Goal: Task Accomplishment & Management: Manage account settings

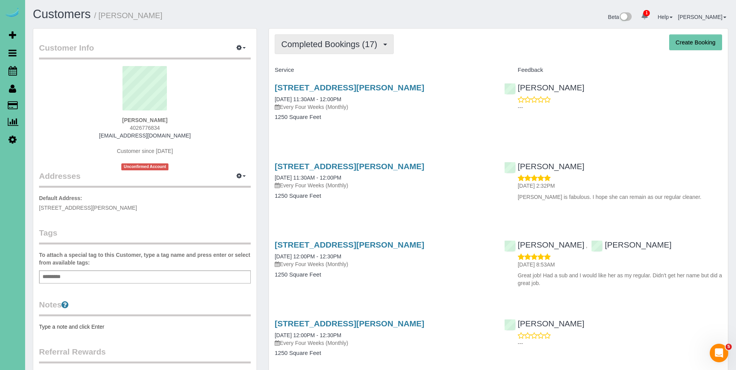
click at [334, 42] on span "Completed Bookings (17)" at bounding box center [331, 44] width 100 height 10
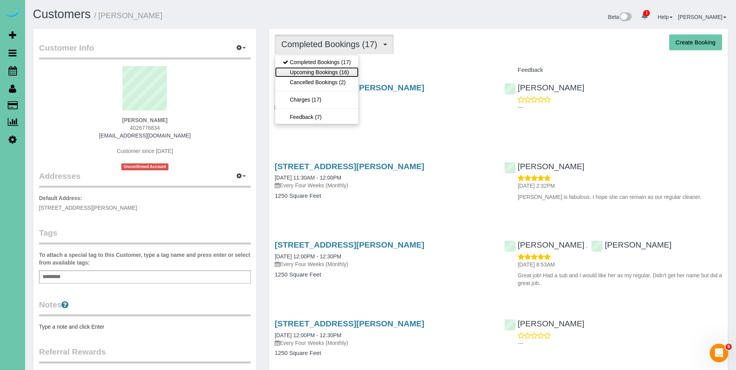
click at [320, 75] on link "Upcoming Bookings (16)" at bounding box center [316, 72] width 83 height 10
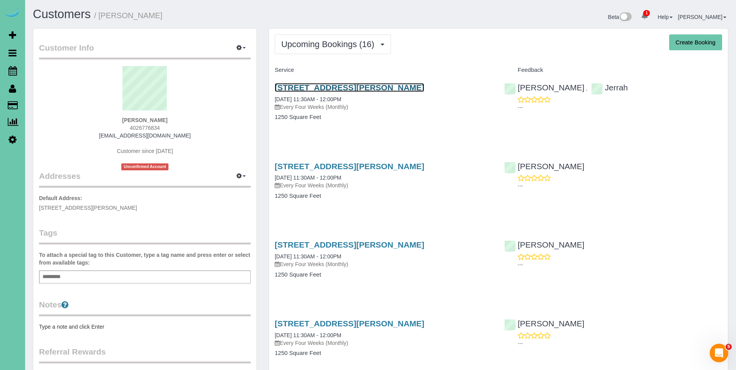
click at [329, 87] on link "[STREET_ADDRESS][PERSON_NAME]" at bounding box center [350, 87] width 150 height 9
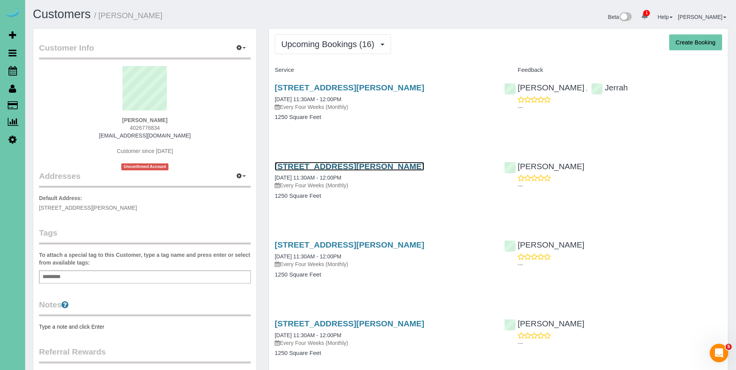
click at [327, 168] on link "15465 Stevens Plaza, Omaha, NE 68137" at bounding box center [350, 166] width 150 height 9
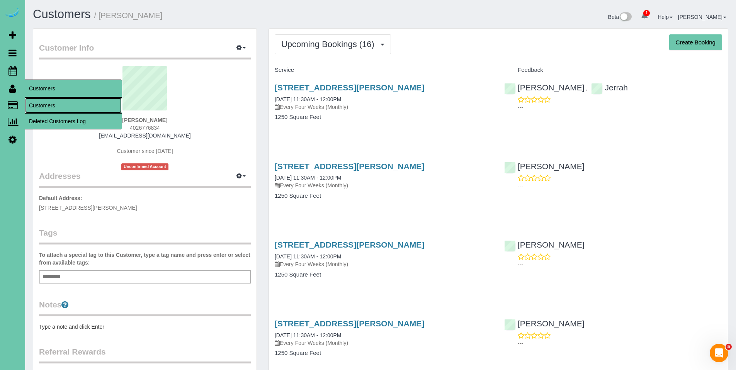
click at [44, 108] on link "Customers" at bounding box center [73, 105] width 97 height 15
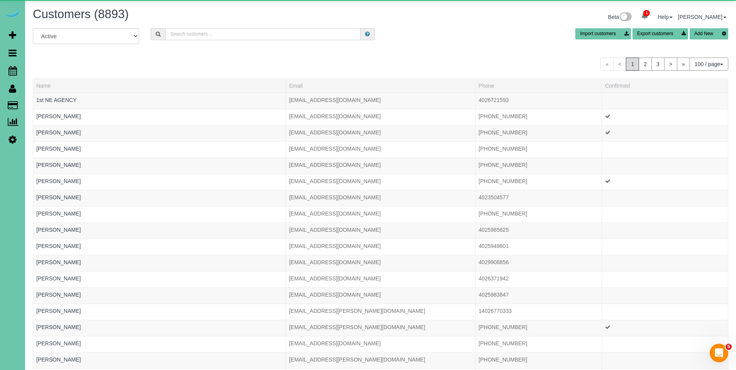
click at [194, 30] on input "text" at bounding box center [262, 34] width 195 height 12
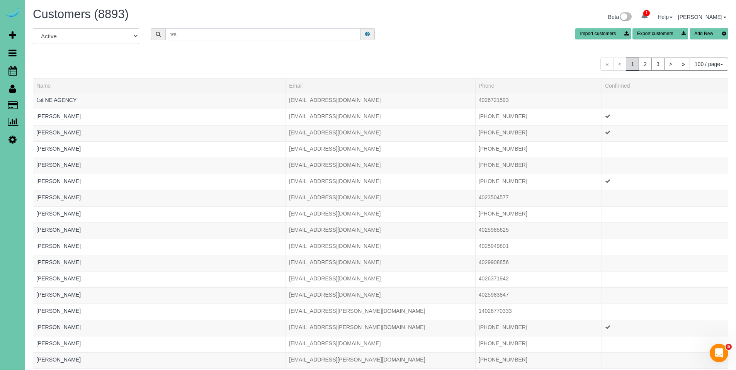
type input "w"
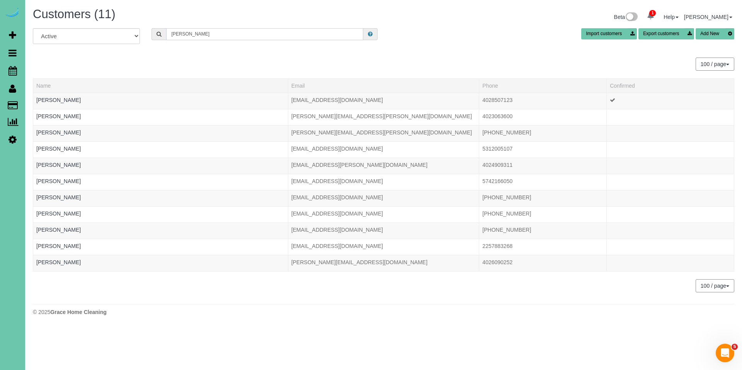
drag, startPoint x: 179, startPoint y: 33, endPoint x: 152, endPoint y: 33, distance: 26.7
click at [152, 33] on div "Kathryn" at bounding box center [264, 34] width 226 height 12
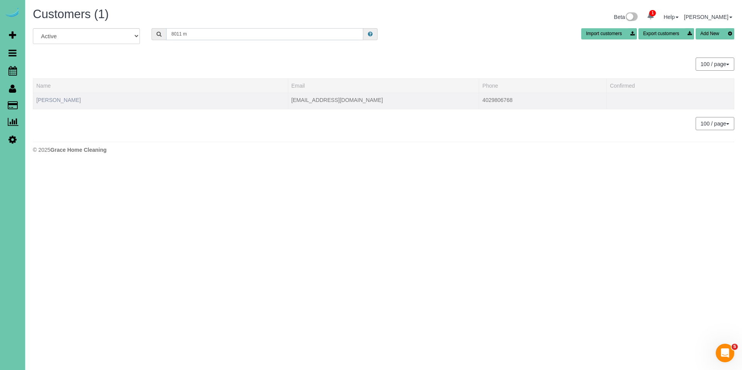
type input "8011 m"
click at [59, 101] on link "Katy Roshone" at bounding box center [58, 100] width 44 height 6
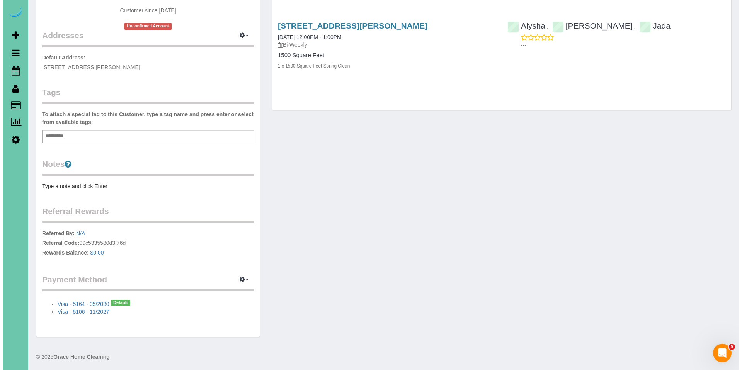
scroll to position [143, 0]
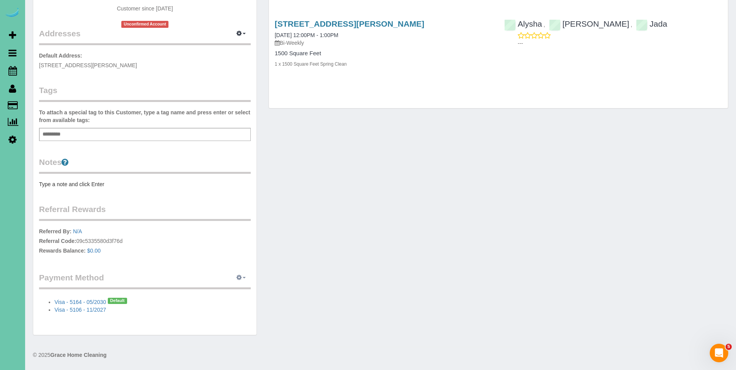
click at [244, 277] on span "button" at bounding box center [244, 278] width 3 height 2
click at [226, 289] on link "View Payment Methods" at bounding box center [214, 292] width 72 height 10
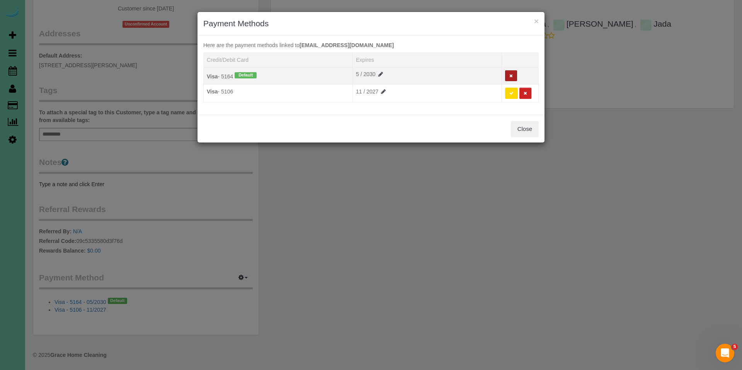
click at [512, 73] on button at bounding box center [511, 75] width 12 height 11
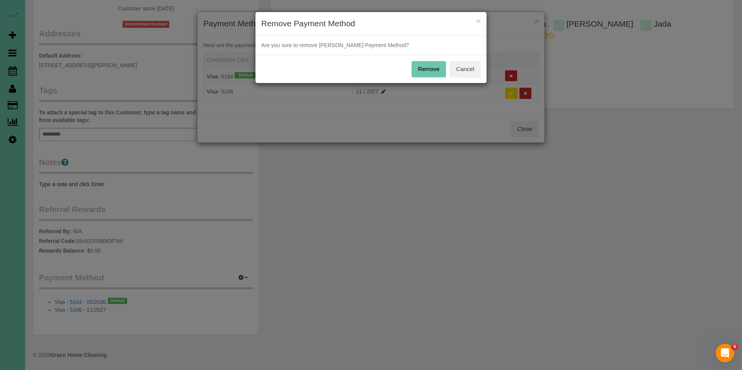
click at [428, 66] on button "Remove" at bounding box center [429, 69] width 35 height 16
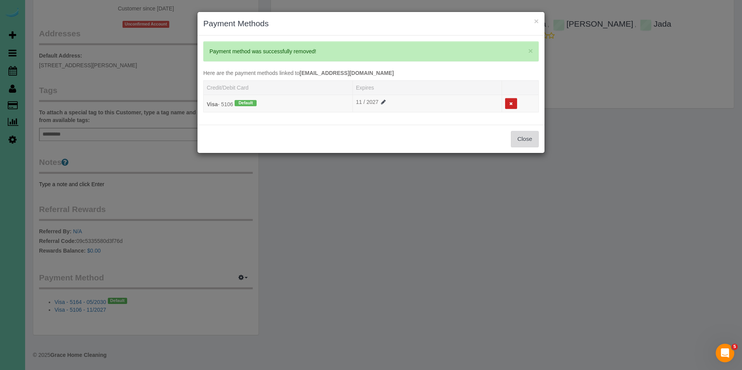
click at [531, 141] on button "Close" at bounding box center [525, 139] width 28 height 16
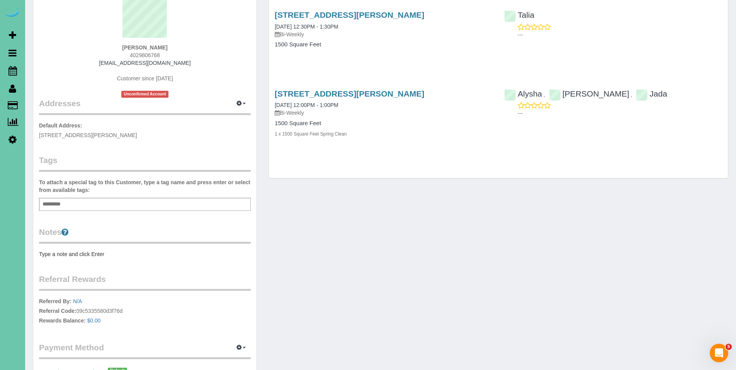
scroll to position [0, 0]
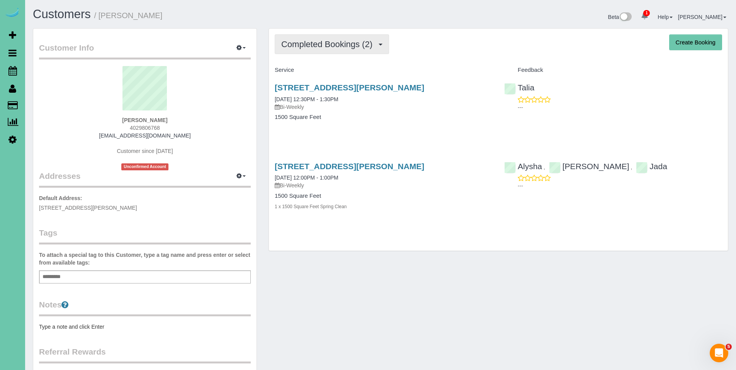
click at [334, 46] on span "Completed Bookings (2)" at bounding box center [328, 44] width 95 height 10
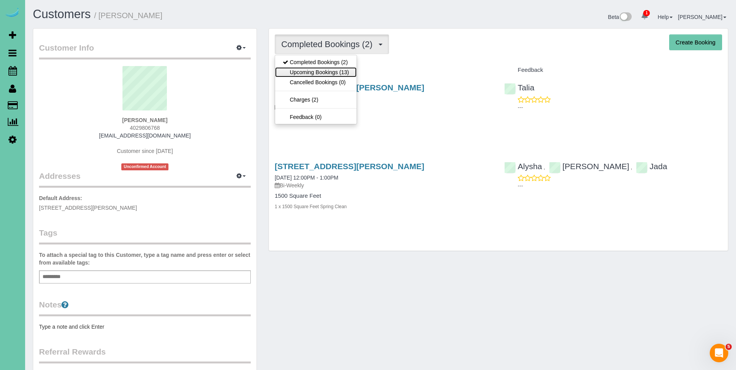
click at [314, 73] on link "Upcoming Bookings (13)" at bounding box center [316, 72] width 82 height 10
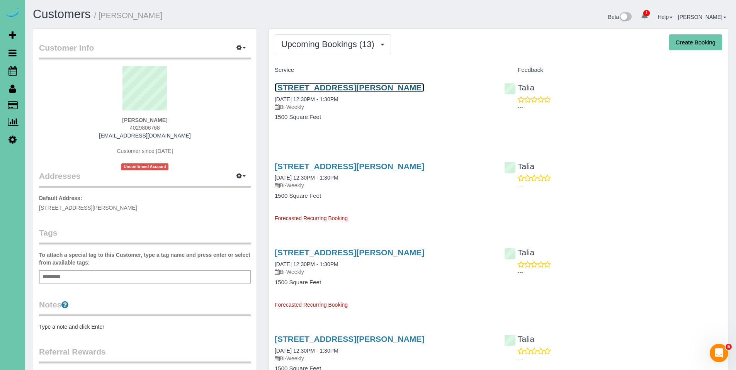
click at [360, 89] on link "8011 Manderson St., Omaha, NE 68134" at bounding box center [350, 87] width 150 height 9
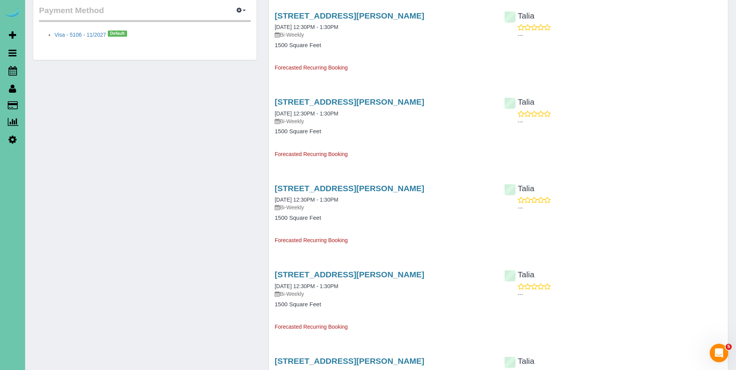
scroll to position [412, 0]
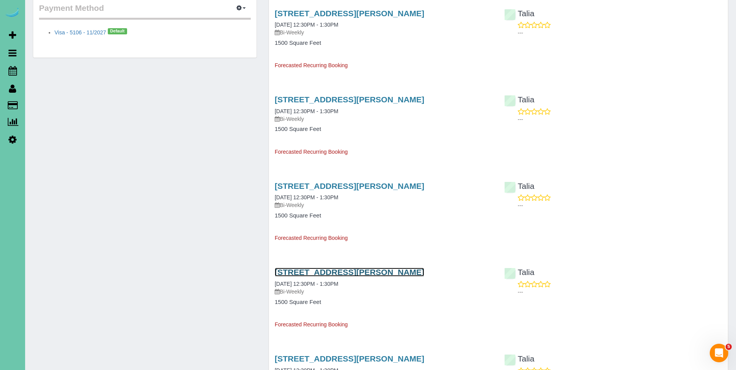
click at [334, 272] on link "8011 Manderson St., Omaha, NE 68134" at bounding box center [350, 272] width 150 height 9
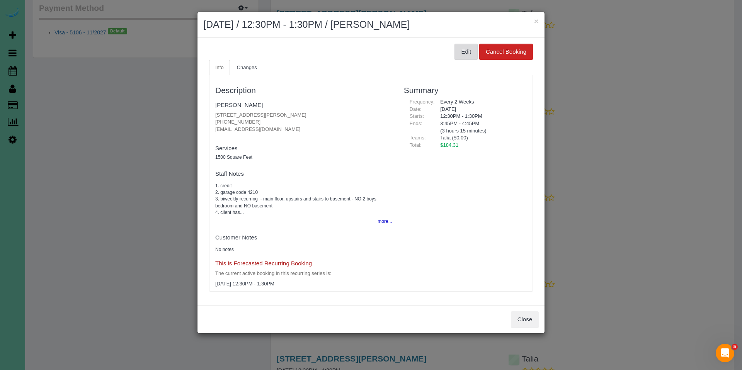
click at [471, 56] on button "Edit" at bounding box center [465, 52] width 23 height 16
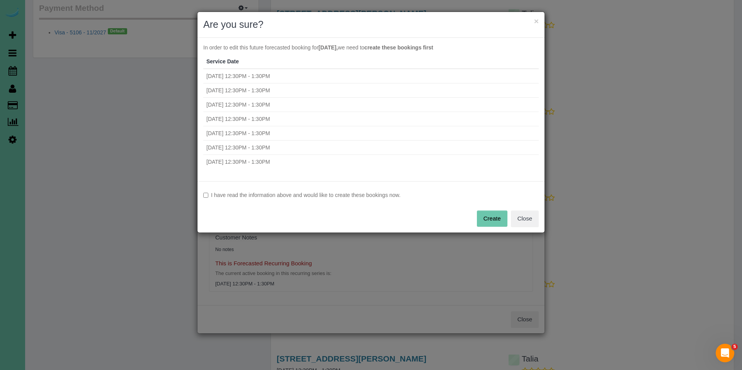
click at [240, 194] on label "I have read the information above and would like to create these bookings now." at bounding box center [370, 195] width 335 height 8
click at [494, 218] on button "Create" at bounding box center [492, 219] width 31 height 16
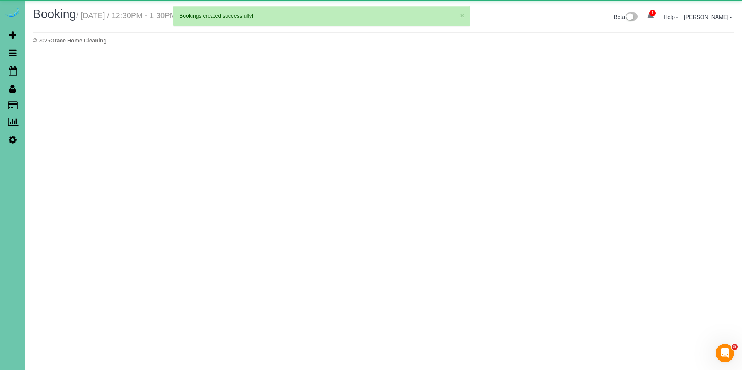
select select "NE"
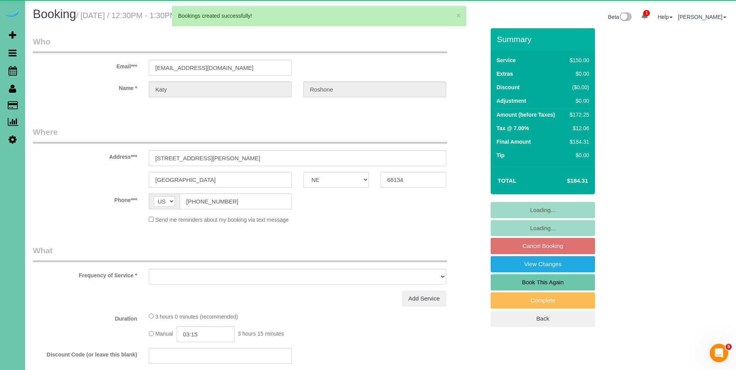
select select "object:42764"
select select "string:fspay-1974b4d7-de6a-4c32-b120-49e4039e6337"
select select "number:34"
select select "number:42"
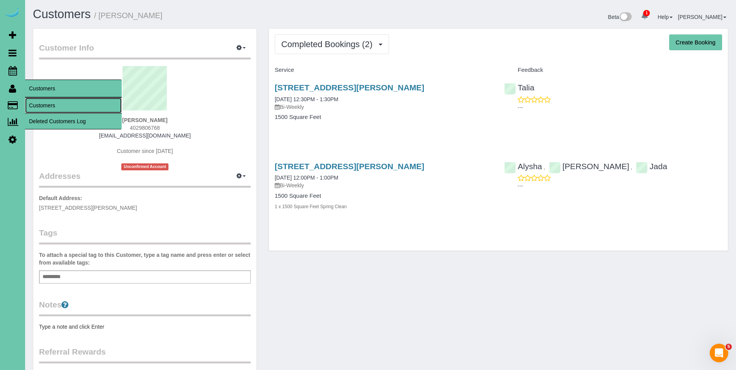
click at [49, 103] on link "Customers" at bounding box center [73, 105] width 97 height 15
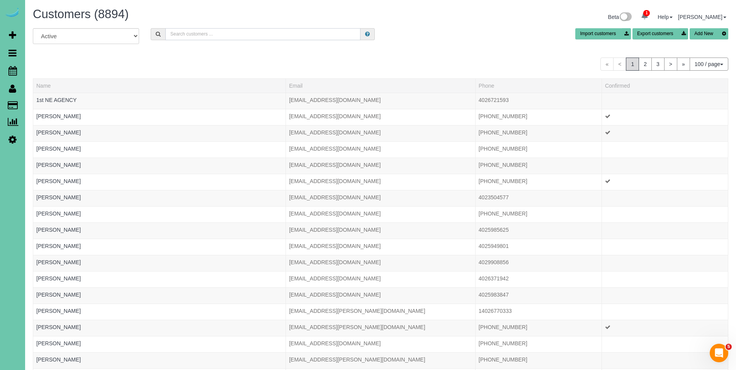
click at [196, 36] on input "text" at bounding box center [262, 34] width 195 height 12
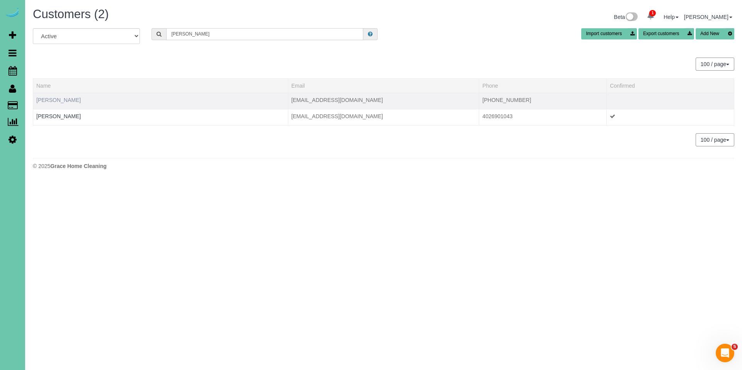
type input "cole anderson"
click at [60, 98] on link "Cole Anderson" at bounding box center [58, 100] width 44 height 6
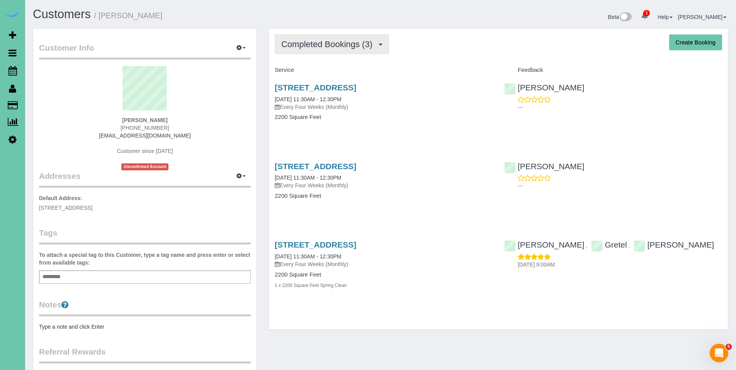
click at [327, 40] on span "Completed Bookings (3)" at bounding box center [328, 44] width 95 height 10
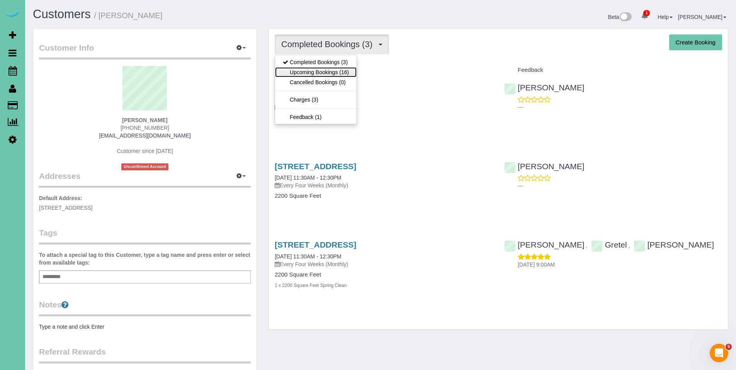
click at [320, 71] on link "Upcoming Bookings (16)" at bounding box center [316, 72] width 82 height 10
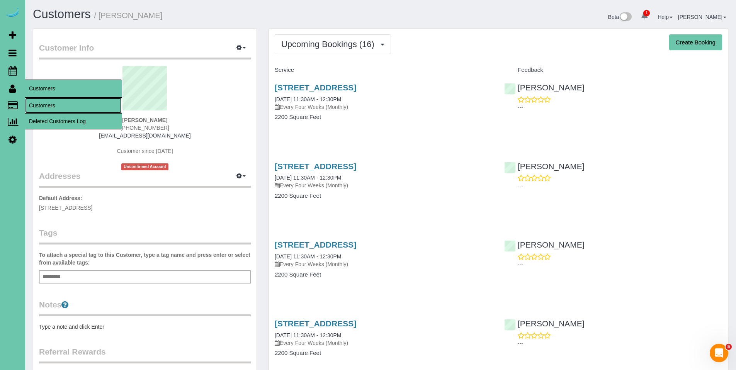
click at [39, 107] on link "Customers" at bounding box center [73, 105] width 97 height 15
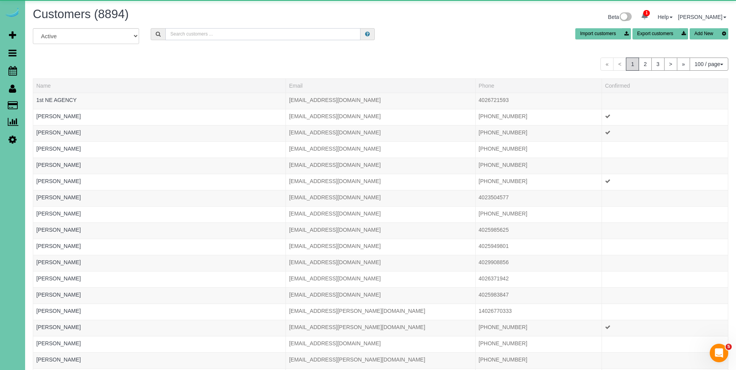
click at [283, 39] on input "text" at bounding box center [262, 34] width 195 height 12
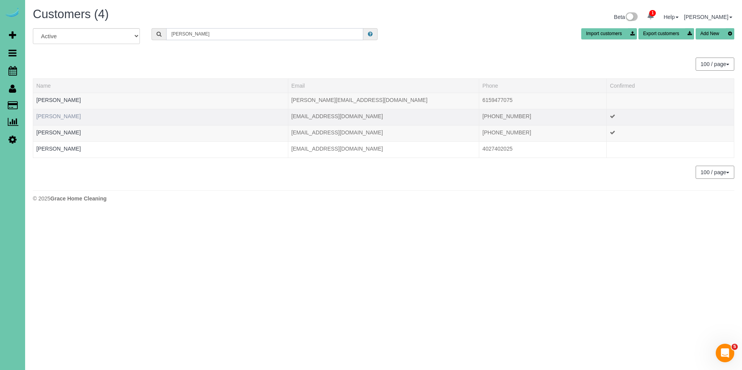
type input "julie h"
click at [51, 119] on link "Julie Hansen" at bounding box center [58, 116] width 44 height 6
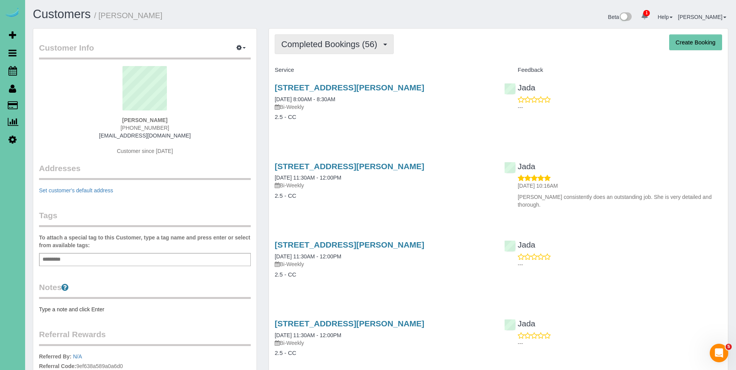
click at [327, 49] on button "Completed Bookings (56)" at bounding box center [334, 44] width 119 height 20
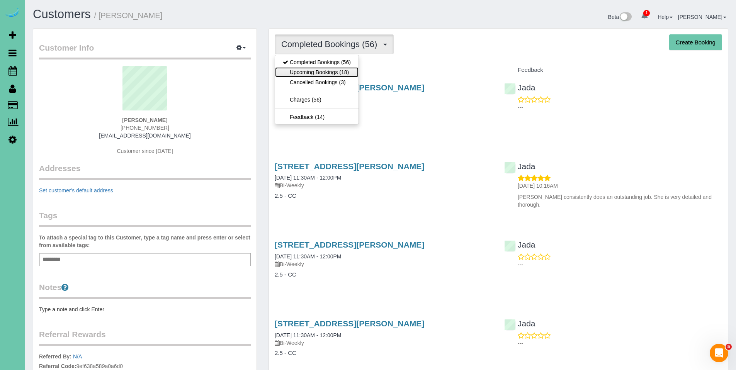
click at [316, 73] on link "Upcoming Bookings (18)" at bounding box center [316, 72] width 83 height 10
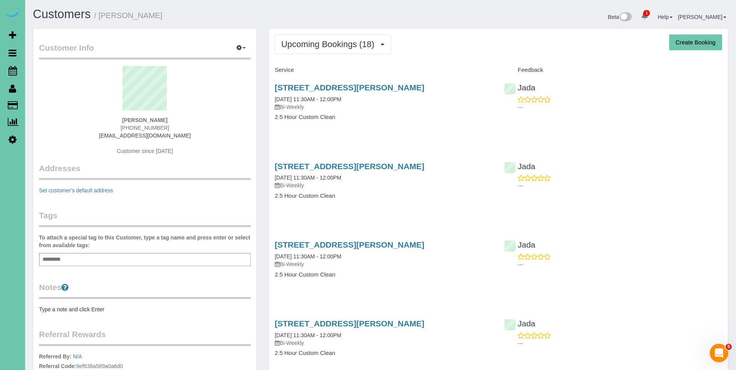
drag, startPoint x: 441, startPoint y: 85, endPoint x: 299, endPoint y: 82, distance: 141.5
click at [286, 77] on div "14731 Himebaugh Plz, Omaha, NE 68116 10/10/2025 11:30AM - 12:00PM Bi-Weekly 2.5…" at bounding box center [384, 107] width 230 height 60
copy link "14731 Himebaugh Plz, Omaha, NE 68116"
click at [324, 48] on span "Upcoming Bookings (18)" at bounding box center [329, 44] width 97 height 10
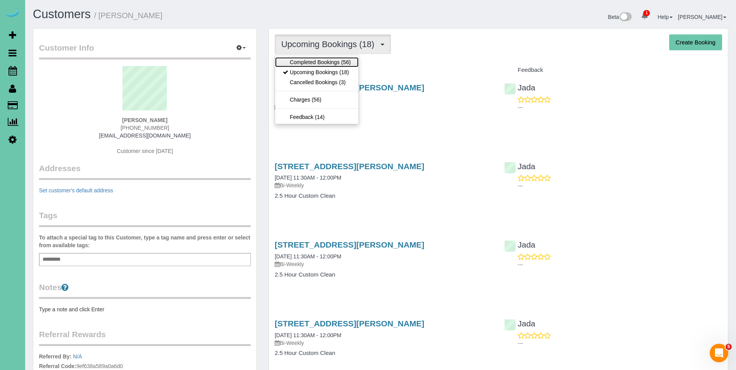
click at [314, 66] on link "Completed Bookings (56)" at bounding box center [316, 62] width 83 height 10
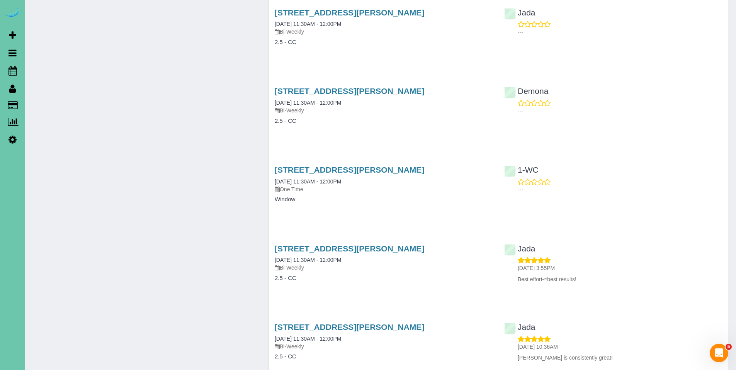
scroll to position [2278, 0]
click at [311, 172] on link "14731 Himebaugh Plz, Omaha, NE 68116" at bounding box center [350, 170] width 150 height 9
click at [320, 176] on div "14731 Himebaugh Plz, Omaha, NE 68116 07/08/2024 11:30AM - 12:00PM One Time" at bounding box center [384, 180] width 218 height 28
click at [322, 173] on link "14731 Himebaugh Plz, Omaha, NE 68116" at bounding box center [350, 170] width 150 height 9
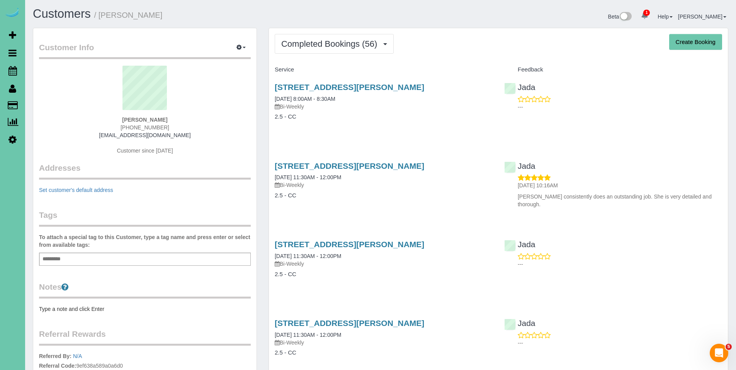
scroll to position [0, 0]
click at [164, 126] on div "Julie Hansen 402-321-2948 juliehansen5@gmail.com Customer since 2023" at bounding box center [145, 114] width 212 height 97
drag, startPoint x: 171, startPoint y: 127, endPoint x: 121, endPoint y: 127, distance: 50.2
click at [121, 127] on div "Julie Hansen 402-321-2948 juliehansen5@gmail.com Customer since 2023" at bounding box center [145, 114] width 212 height 97
copy span "402-321-2948"
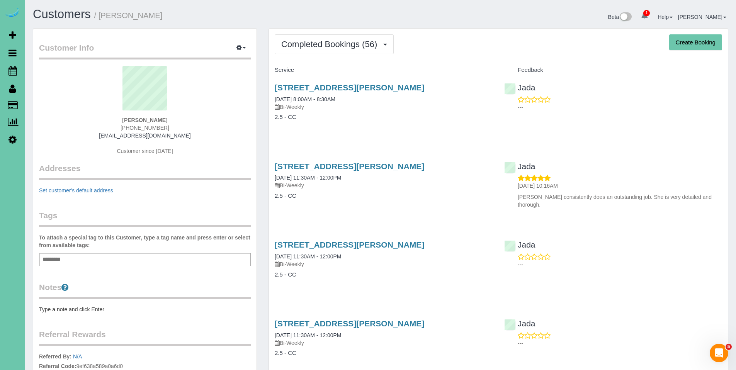
drag, startPoint x: 183, startPoint y: 137, endPoint x: 112, endPoint y: 136, distance: 70.3
click at [112, 136] on div "Julie Hansen 402-321-2948 juliehansen5@gmail.com Customer since 2023" at bounding box center [145, 114] width 212 height 97
copy link "[EMAIL_ADDRESS][DOMAIN_NAME]"
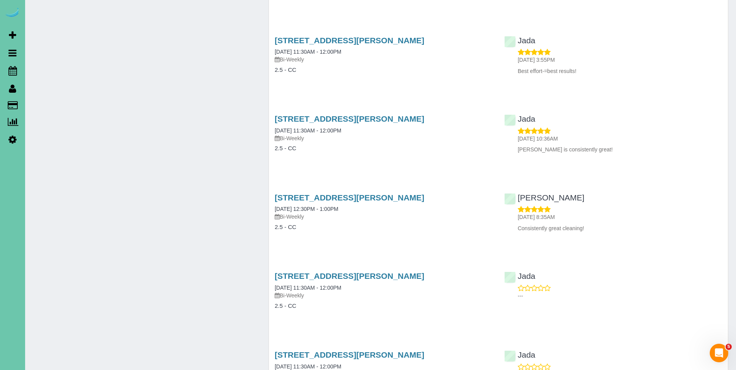
scroll to position [2334, 0]
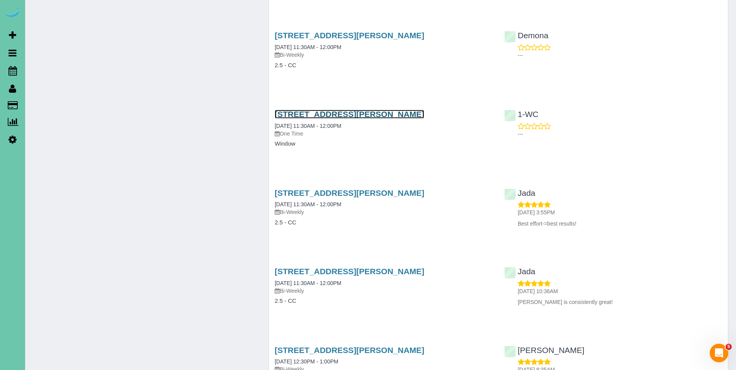
click at [332, 112] on link "14731 Himebaugh Plz, Omaha, NE 68116" at bounding box center [350, 114] width 150 height 9
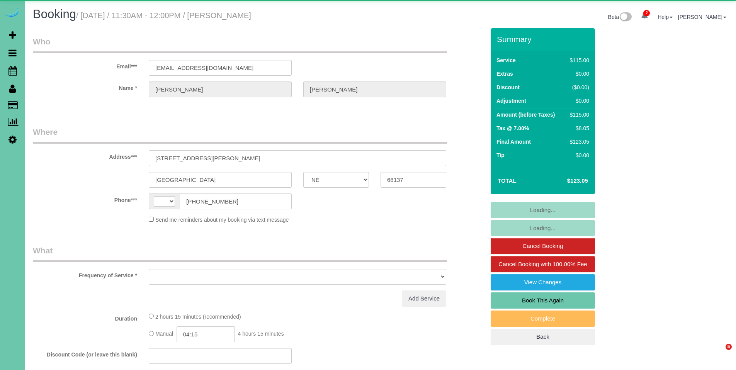
select select "NE"
select select "string:US"
select select "object:875"
select select "string:fspay-73c21e57-4733-4d13-98ed-a4b70f4f7caf"
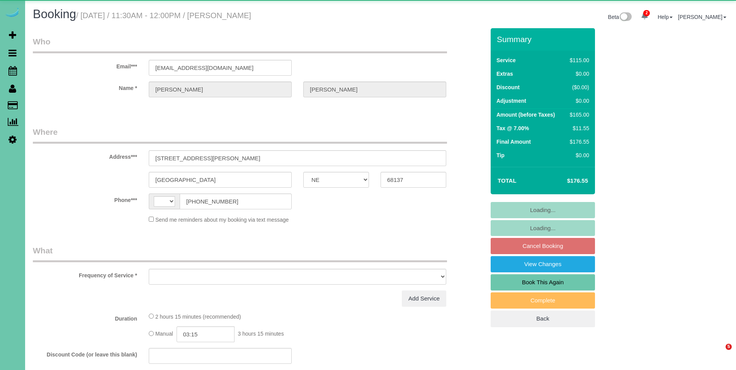
select select "NE"
select select "string:US"
select select "object:635"
select select "string:fspay-73c21e57-4733-4d13-98ed-a4b70f4f7caf"
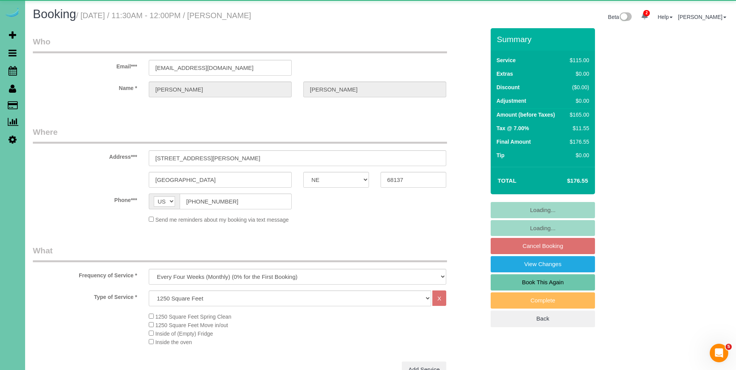
select select "object:722"
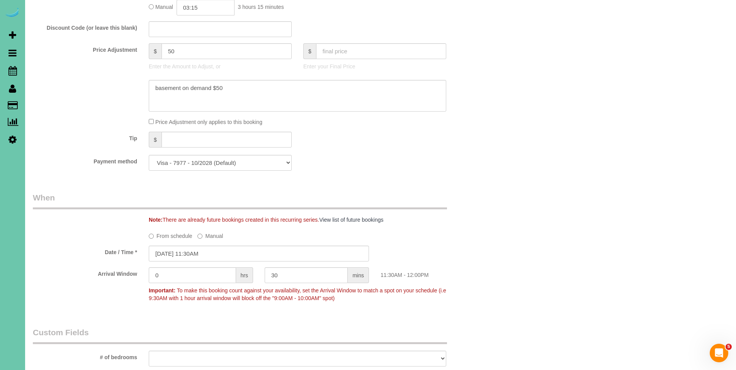
scroll to position [399, 0]
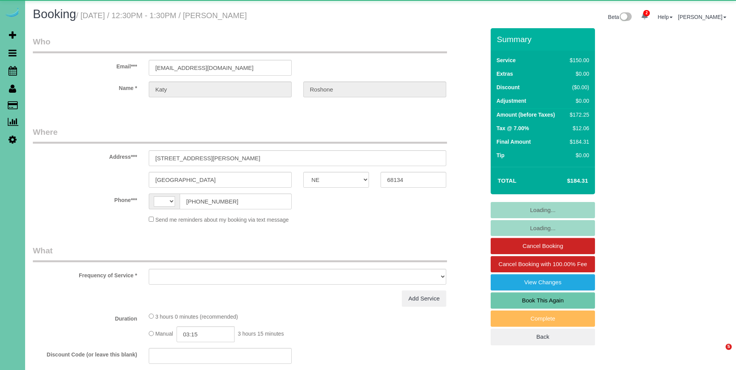
select select "NE"
select select "string:US"
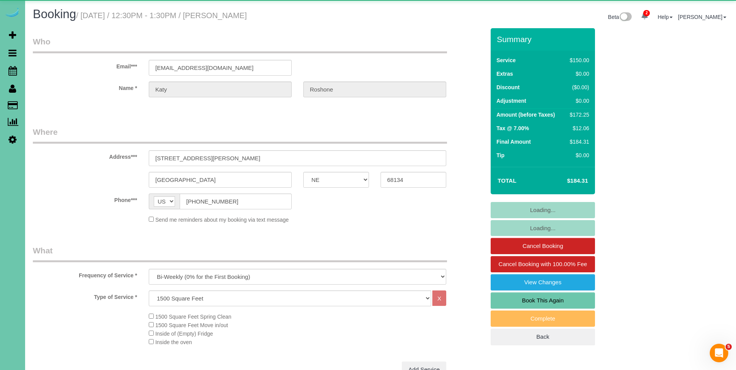
select select "object:930"
select select "number:34"
select select "number:42"
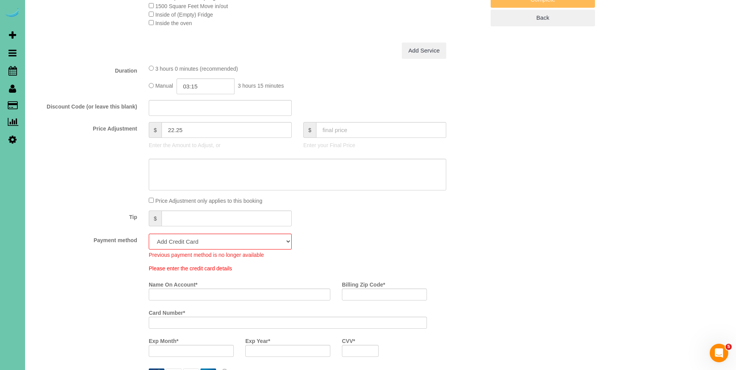
scroll to position [454, 0]
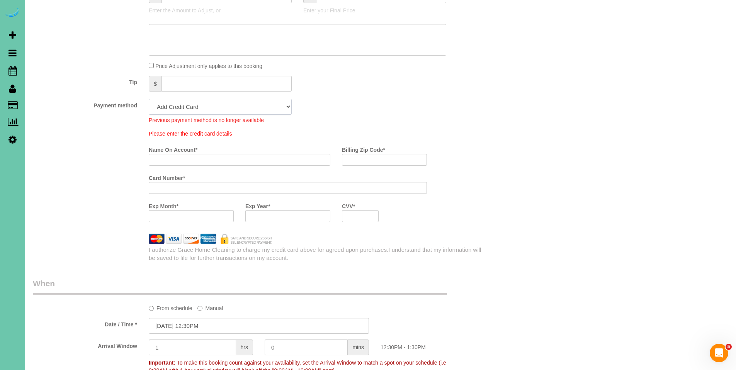
click at [252, 109] on select "Visa - 5106 - 11/2027 (Default) Add Credit Card ─────────────── Cash Check Payp…" at bounding box center [220, 107] width 143 height 16
select select "string:fspay-1974b4d7-de6a-4c32-b120-49e4039e6337"
click at [149, 99] on select "Visa - 5106 - 11/2027 (Default) Add Credit Card ─────────────── Cash Check Payp…" at bounding box center [220, 107] width 143 height 16
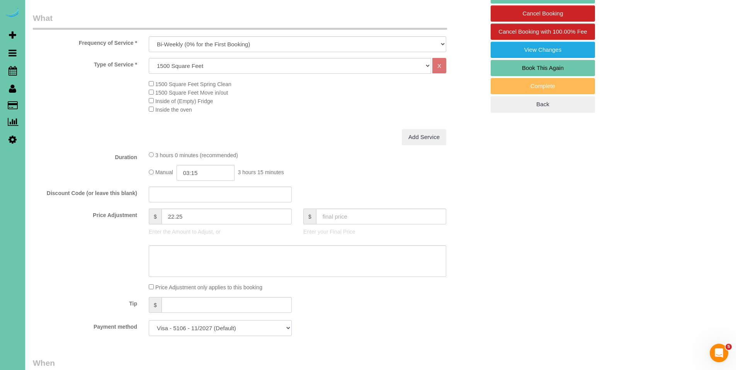
scroll to position [0, 0]
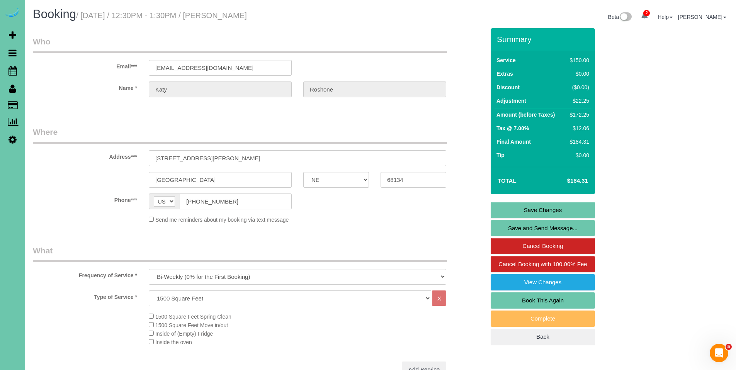
click at [560, 207] on link "Save Changes" at bounding box center [543, 210] width 104 height 16
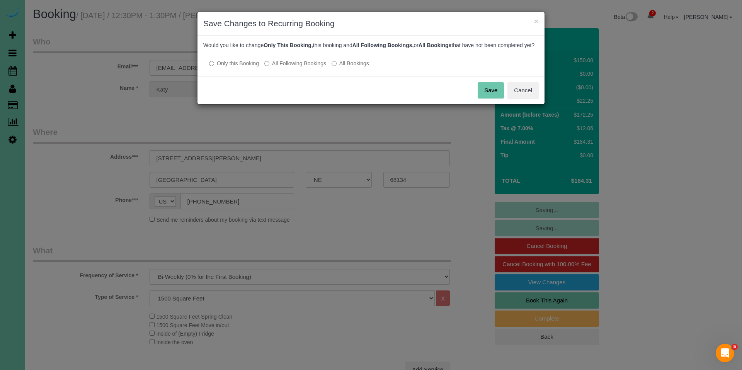
click at [293, 67] on label "All Following Bookings" at bounding box center [295, 64] width 62 height 8
click at [499, 98] on button "Save" at bounding box center [491, 90] width 26 height 16
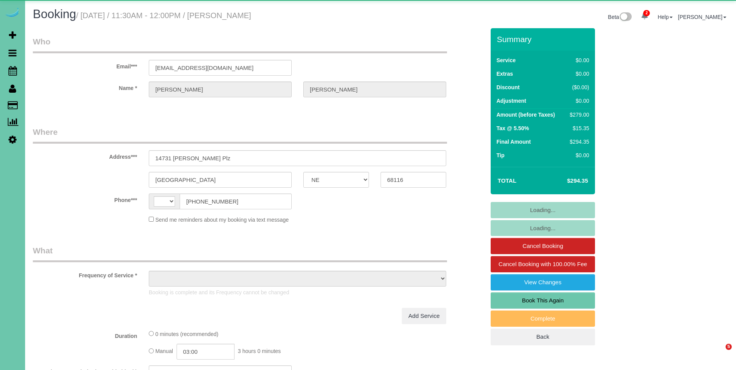
select select "NE"
select select "string:US"
select select "object:634"
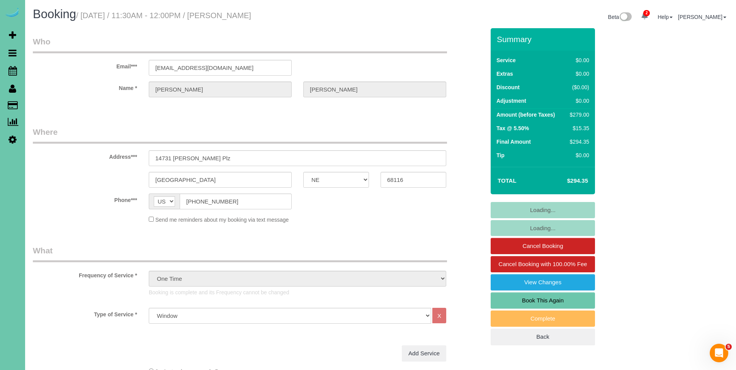
select select "number:35"
select select "number:41"
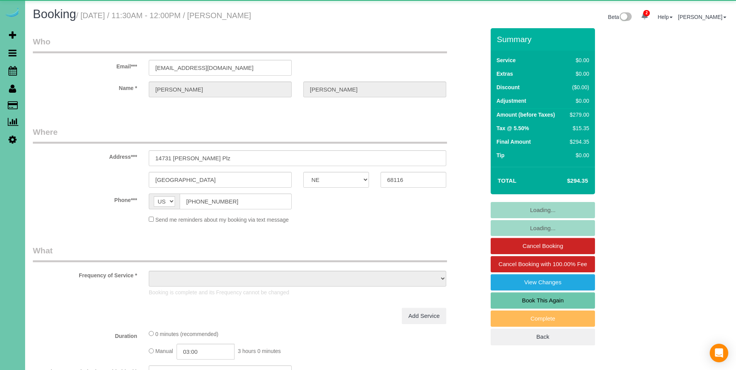
select select "NE"
select select "object:907"
select select "number:35"
select select "number:41"
select select "NE"
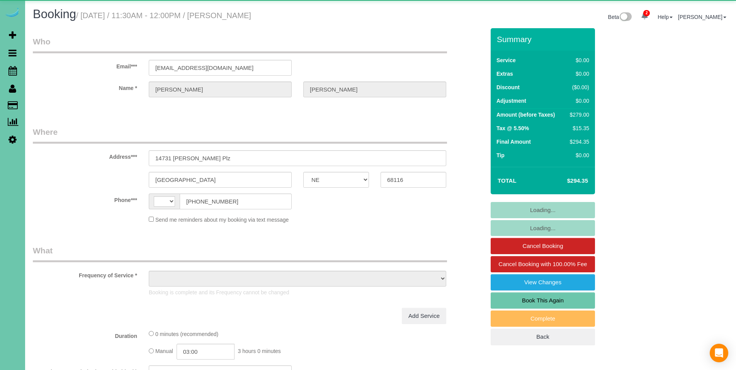
select select "string:[GEOGRAPHIC_DATA]"
select select "object:649"
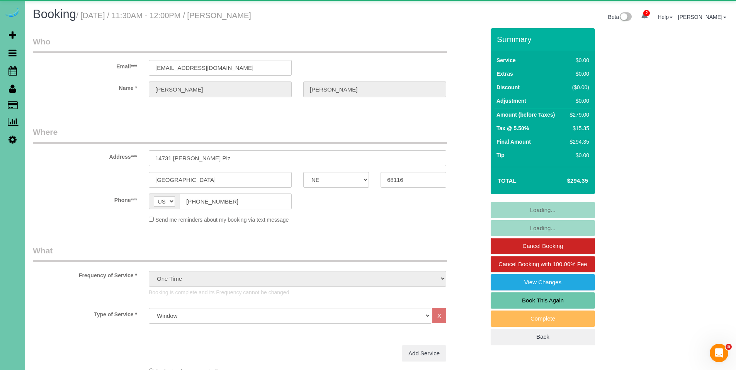
select select "number:35"
select select "number:41"
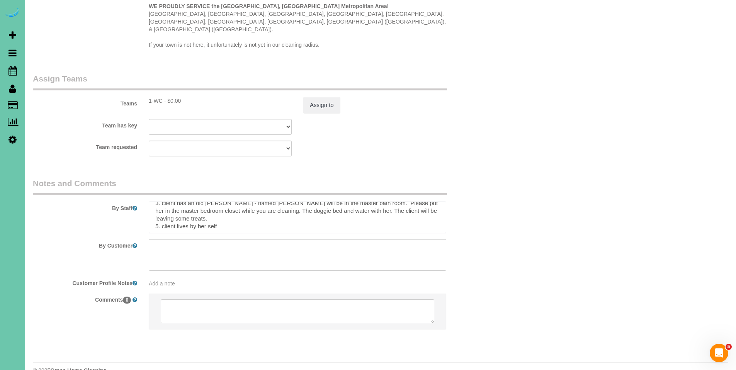
scroll to position [54, 0]
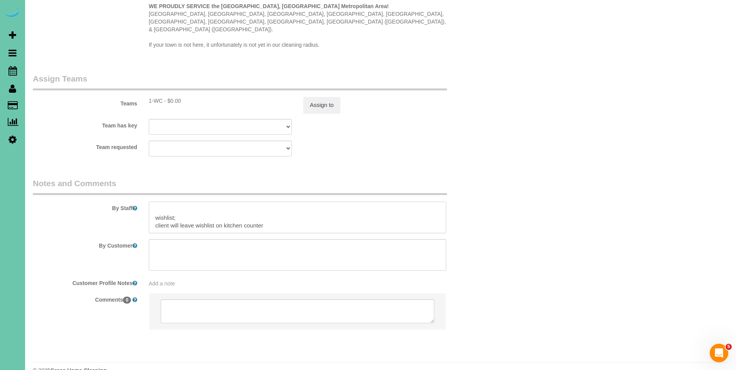
drag, startPoint x: 151, startPoint y: 193, endPoint x: 277, endPoint y: 216, distance: 128.5
click at [277, 216] on textarea at bounding box center [298, 218] width 298 height 32
click at [250, 202] on textarea at bounding box center [298, 218] width 298 height 32
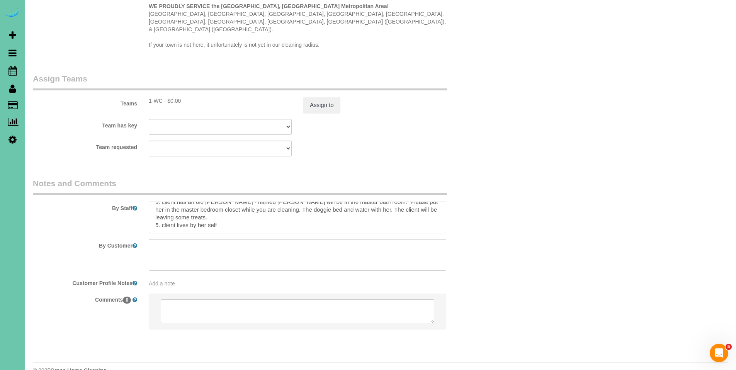
scroll to position [28, 0]
drag, startPoint x: 154, startPoint y: 192, endPoint x: 220, endPoint y: 205, distance: 67.8
click at [220, 205] on textarea at bounding box center [298, 218] width 298 height 32
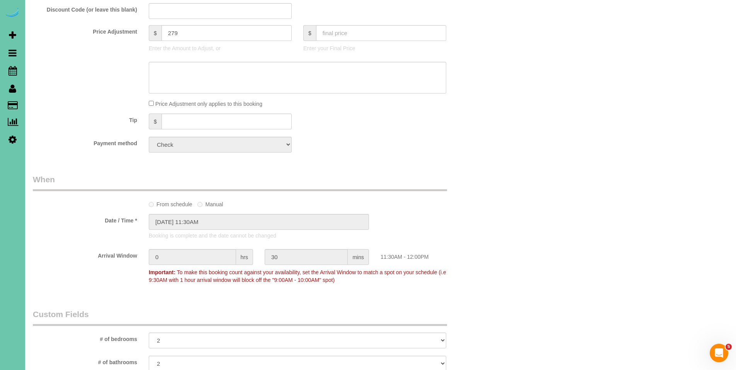
scroll to position [397, 0]
